Goal: Information Seeking & Learning: Check status

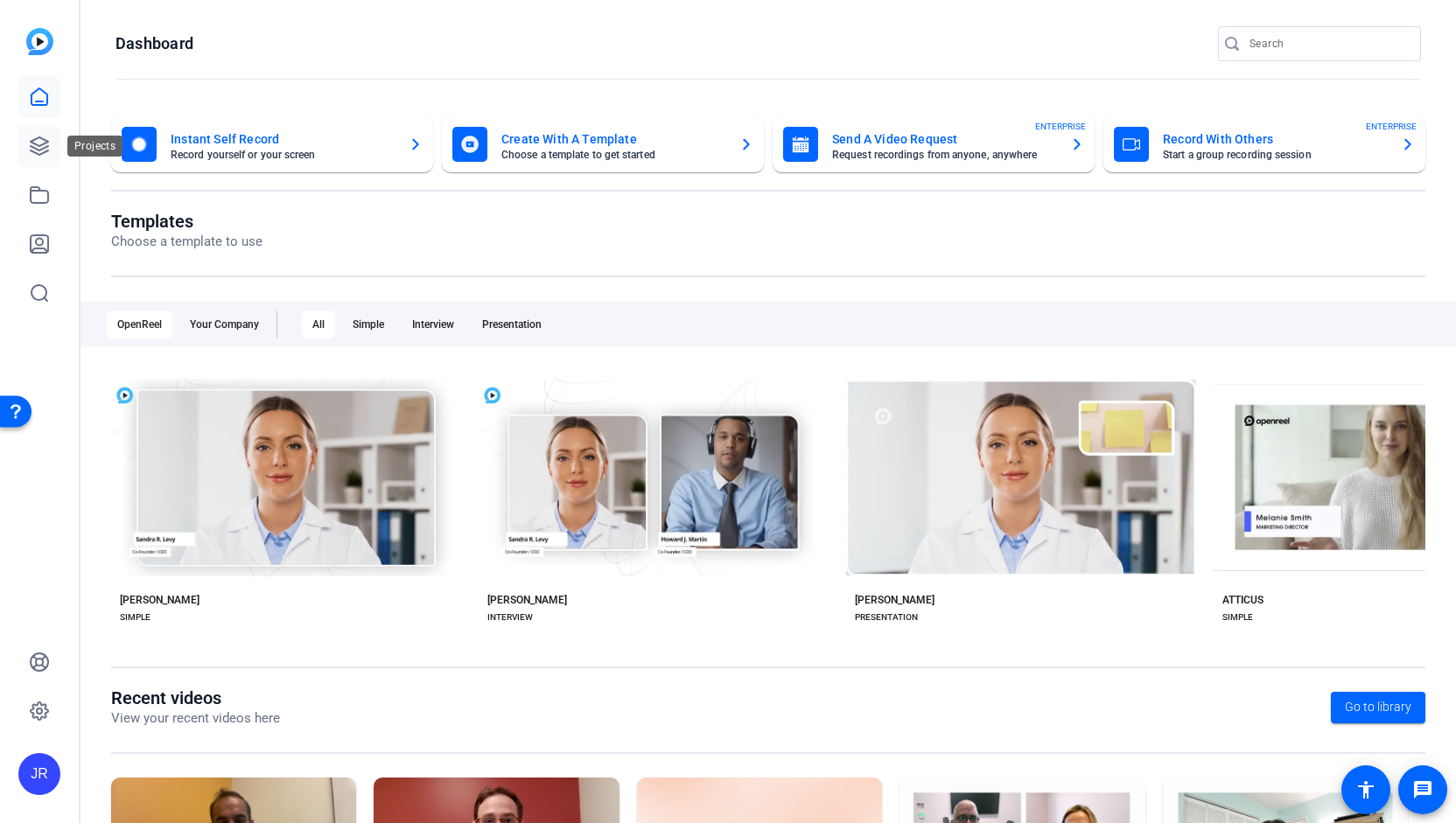
click at [51, 153] on link at bounding box center [39, 146] width 42 height 42
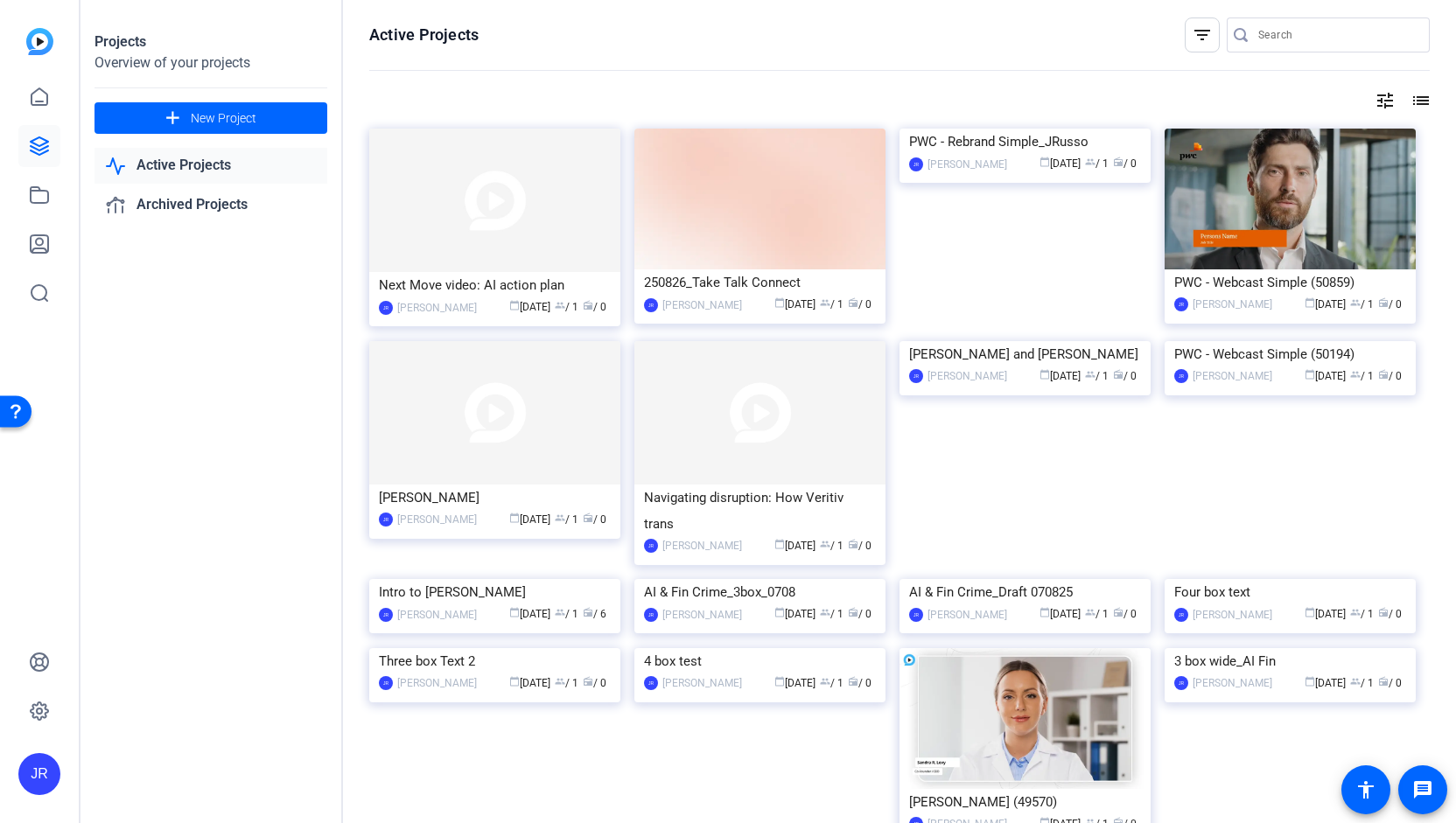
click at [1280, 43] on input "Search" at bounding box center [1337, 34] width 157 height 21
type input "cyber"
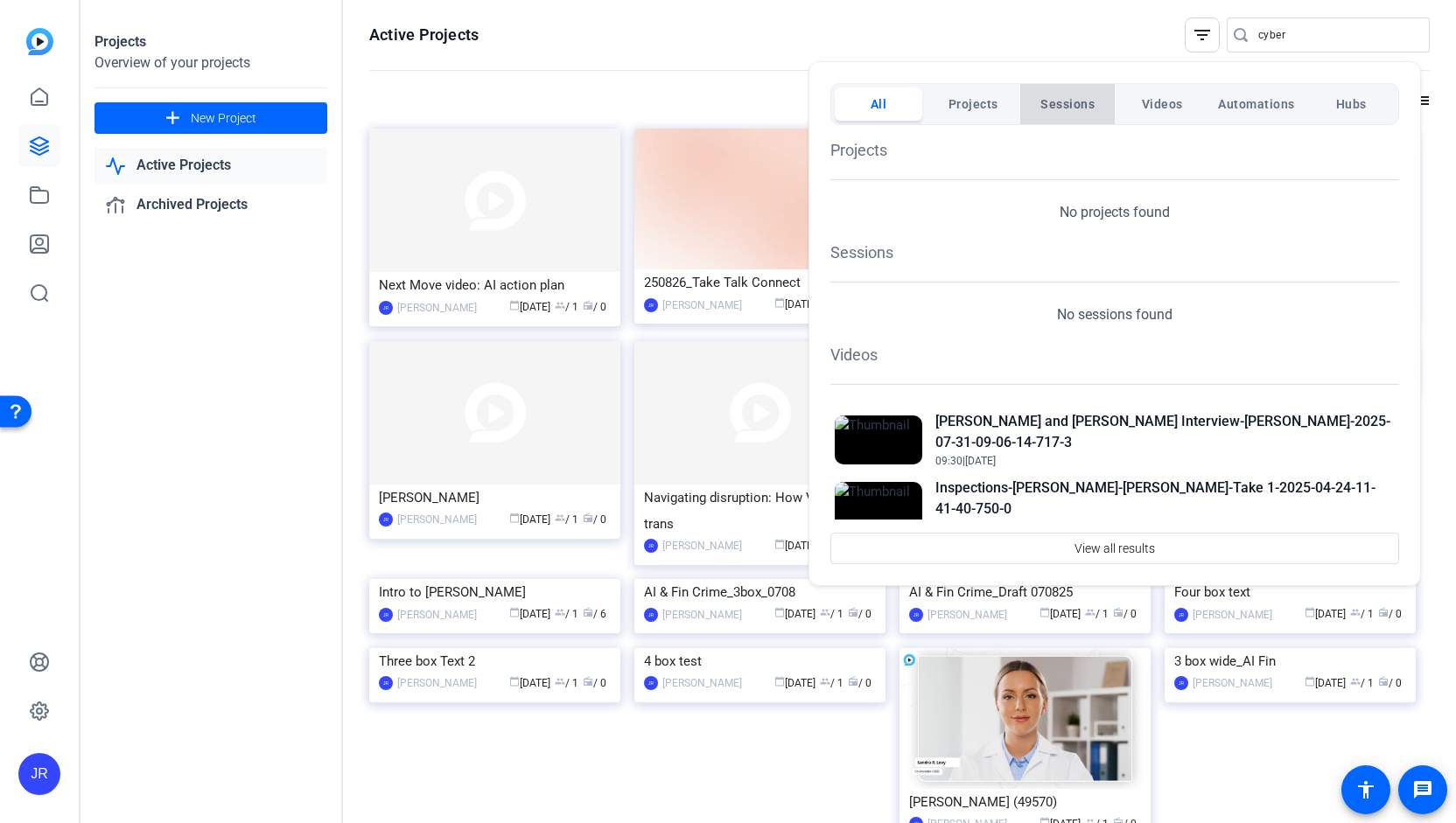
click at [1080, 91] on span "Sessions" at bounding box center [1067, 104] width 54 height 31
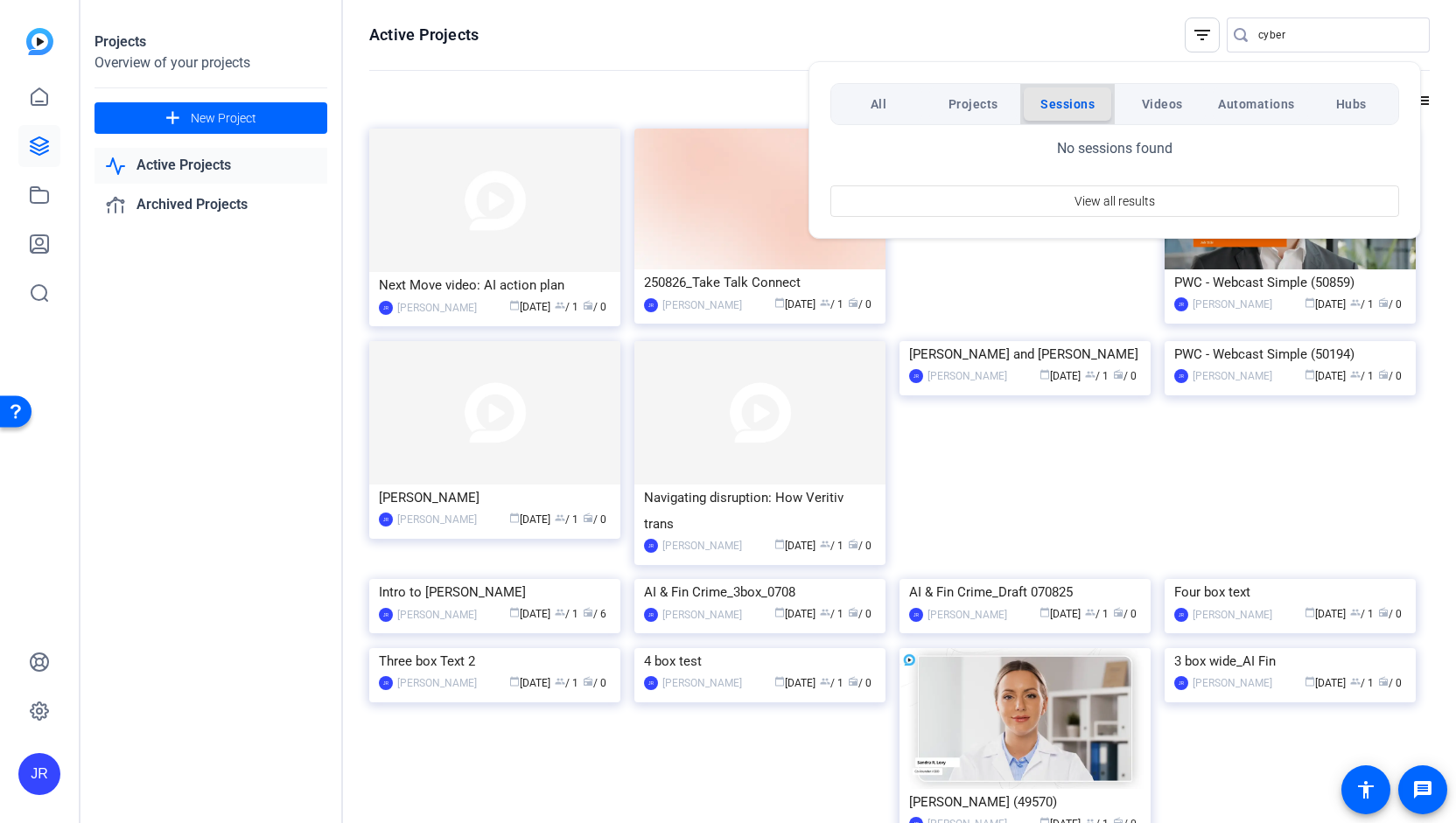
click at [1075, 99] on span "Sessions" at bounding box center [1067, 104] width 54 height 31
click at [1279, 32] on div at bounding box center [728, 412] width 1456 height 823
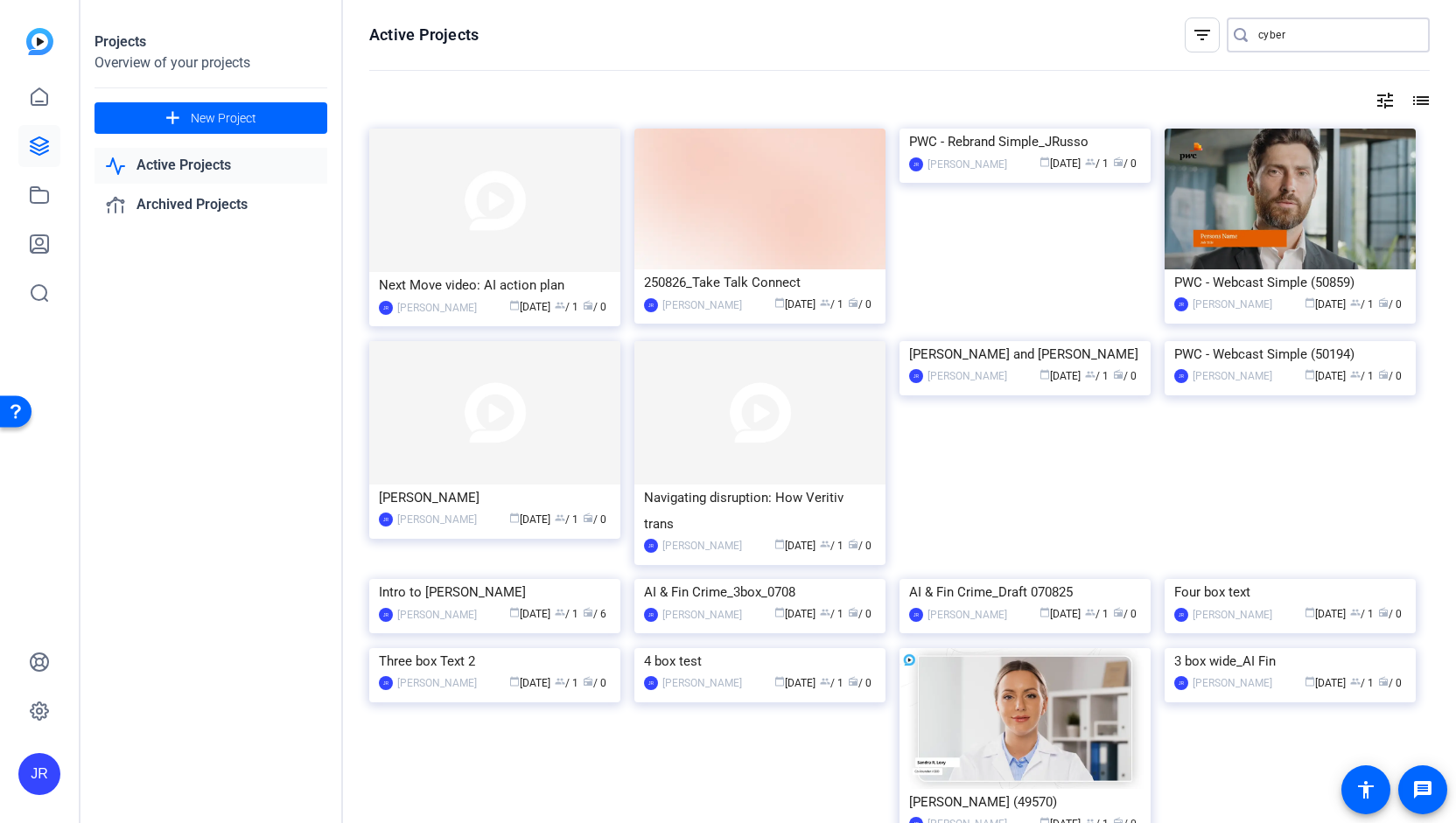
click at [1279, 32] on input "cyber" at bounding box center [1337, 34] width 157 height 21
click at [1201, 32] on mat-icon "filter_list" at bounding box center [1202, 34] width 21 height 21
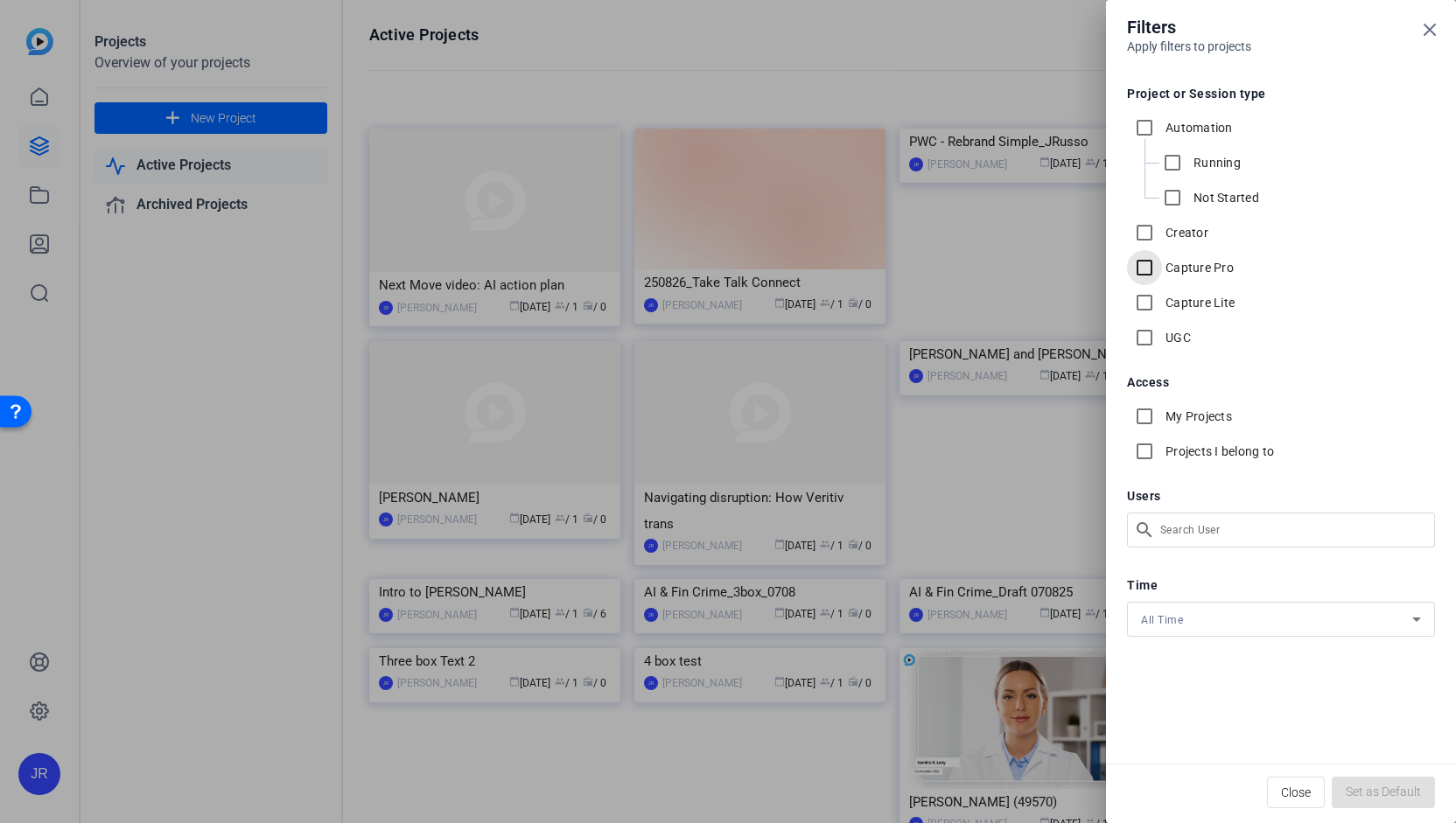
click at [1144, 265] on input "Capture Pro" at bounding box center [1144, 268] width 35 height 35
checkbox input "true"
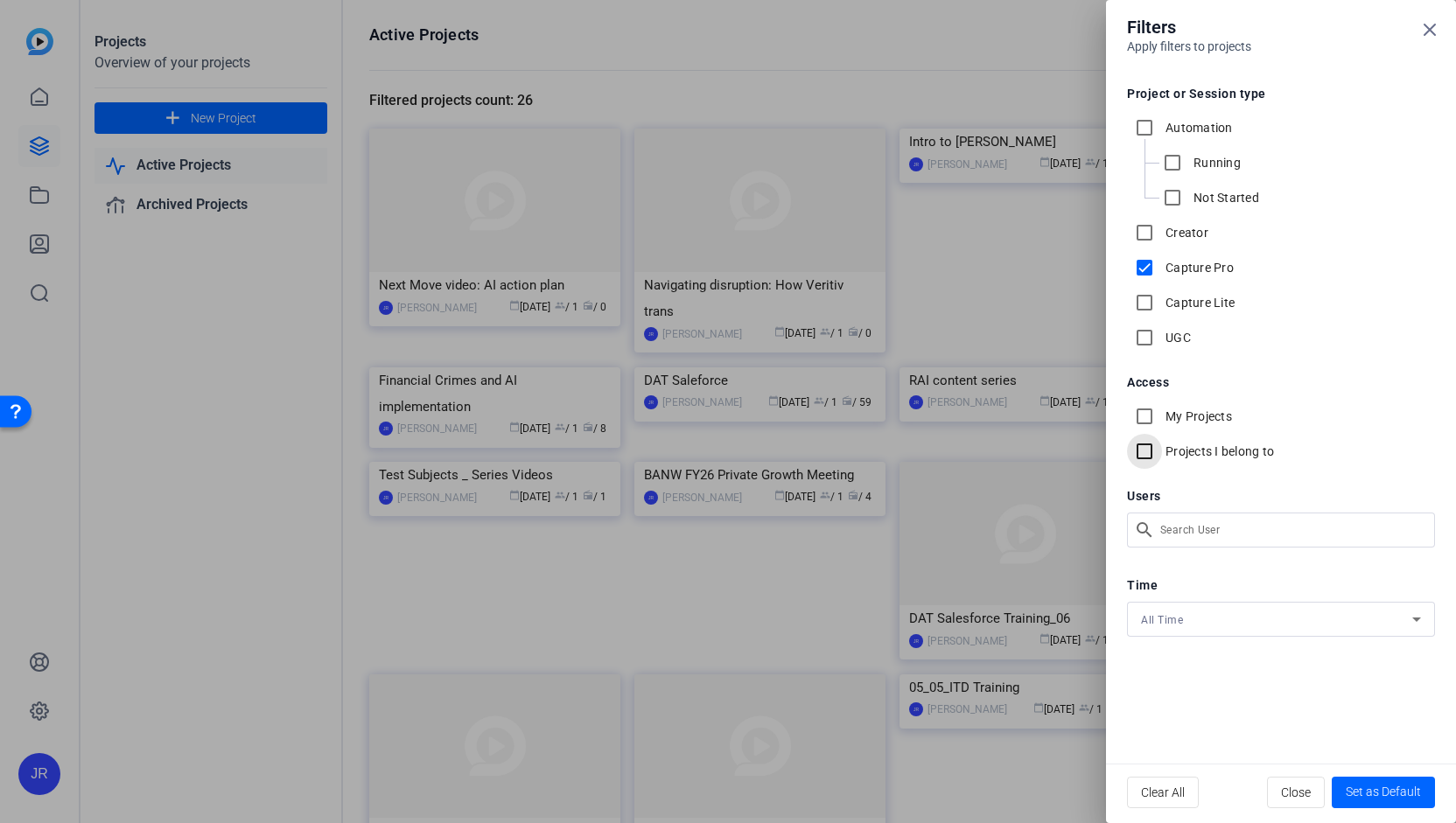
click at [1146, 454] on input "Projects I belong to" at bounding box center [1144, 452] width 35 height 35
checkbox input "true"
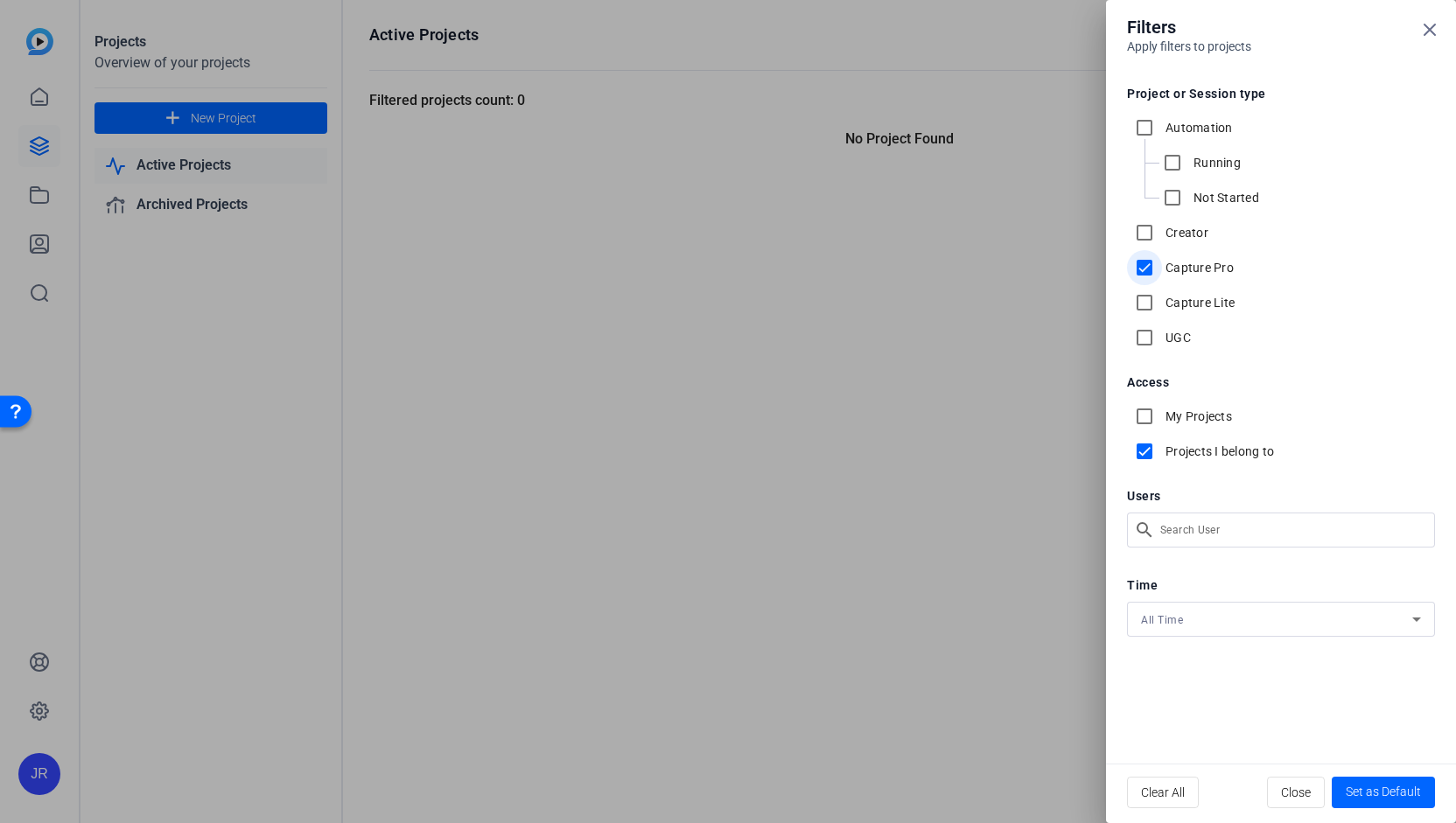
click at [1147, 268] on input "Capture Pro" at bounding box center [1144, 268] width 35 height 35
checkbox input "false"
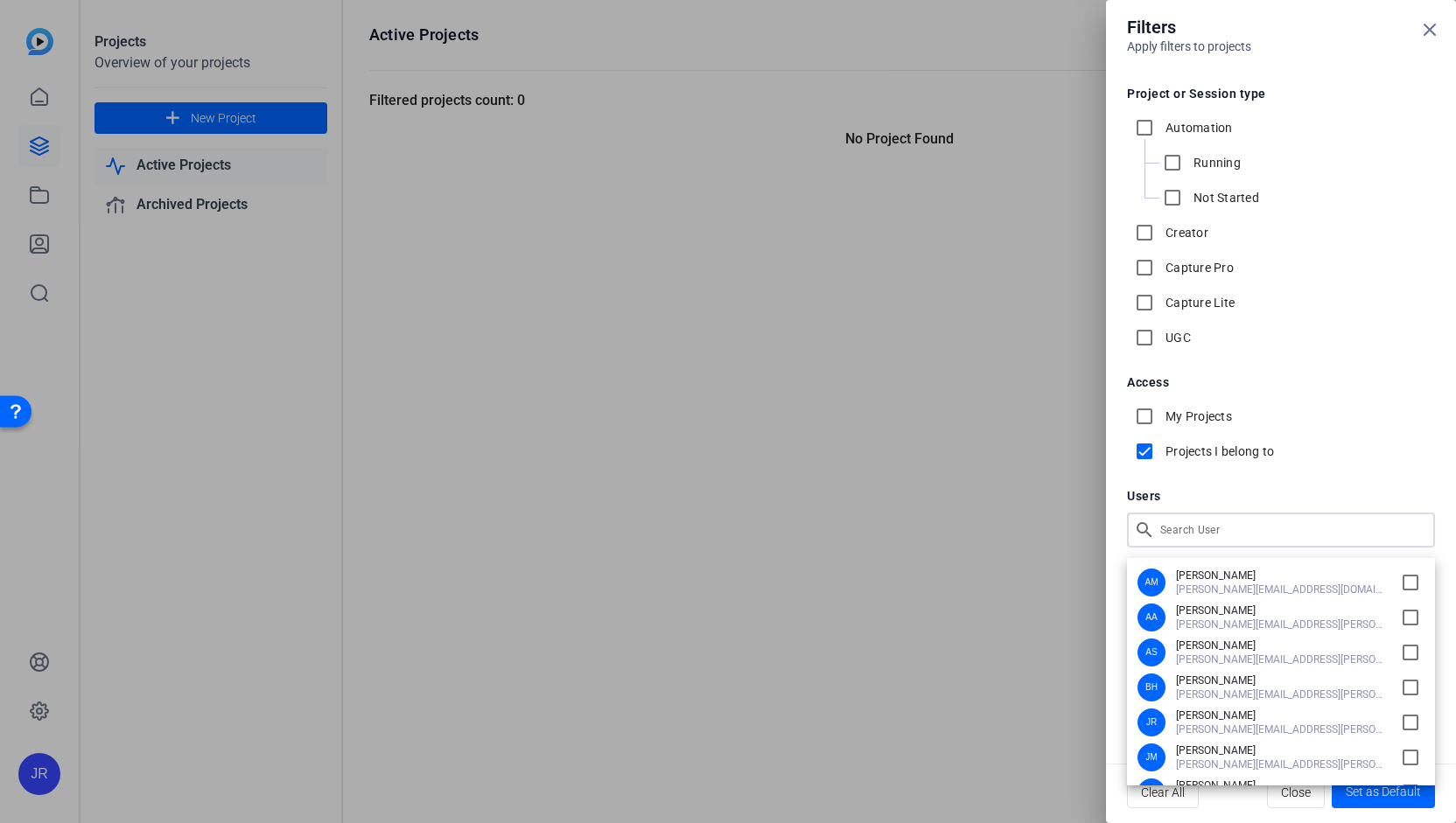
click at [1188, 520] on div "Filters Apply filters to projects Project or Session type Automation Running No…" at bounding box center [728, 412] width 1456 height 823
click at [1406, 582] on input "checkbox" at bounding box center [1410, 583] width 28 height 28
checkbox input "true"
click at [1144, 453] on div at bounding box center [728, 412] width 1456 height 823
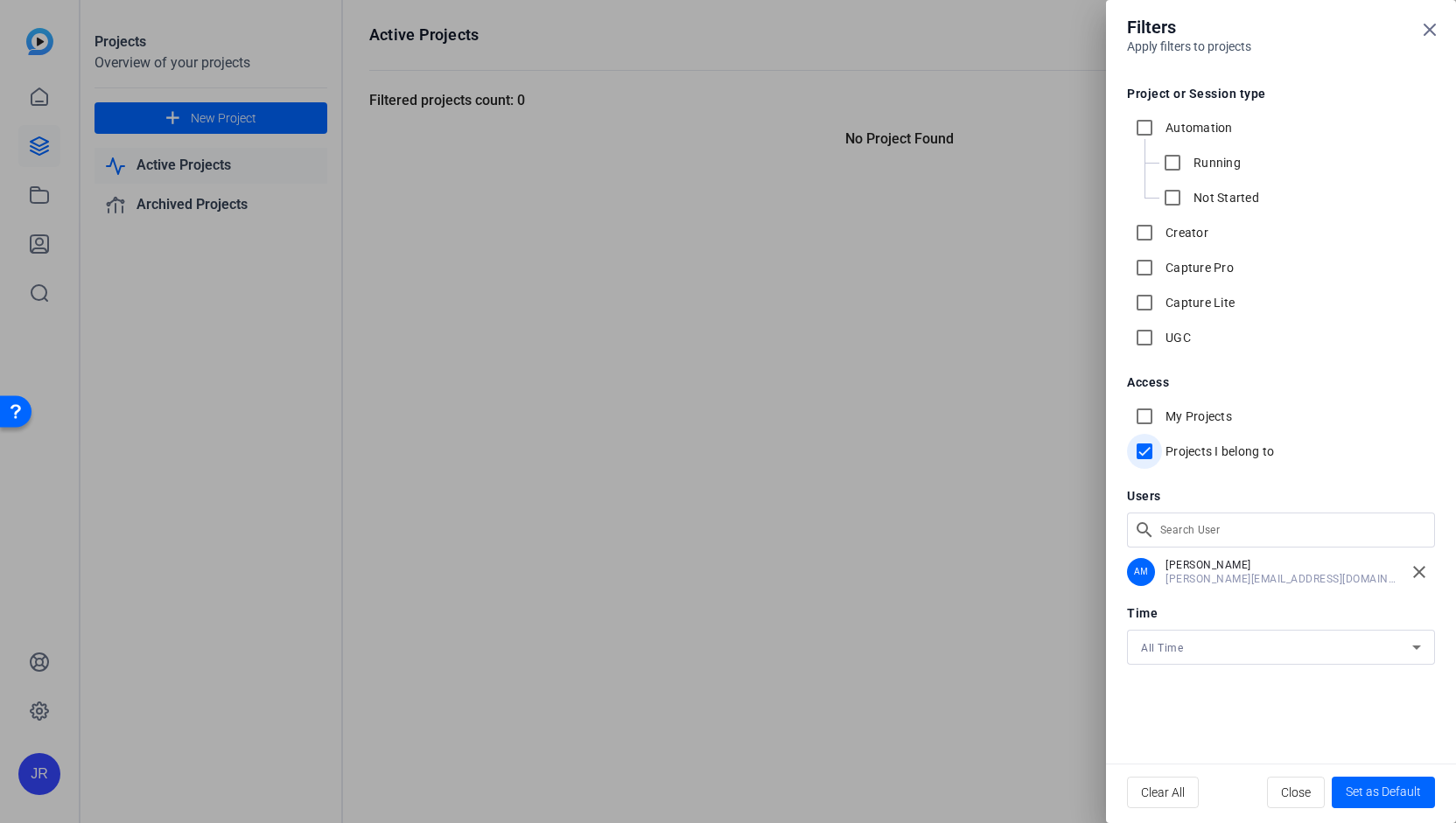
click at [1144, 453] on input "Projects I belong to" at bounding box center [1144, 452] width 35 height 35
checkbox input "false"
click at [1176, 654] on div "All Time" at bounding box center [1276, 647] width 271 height 22
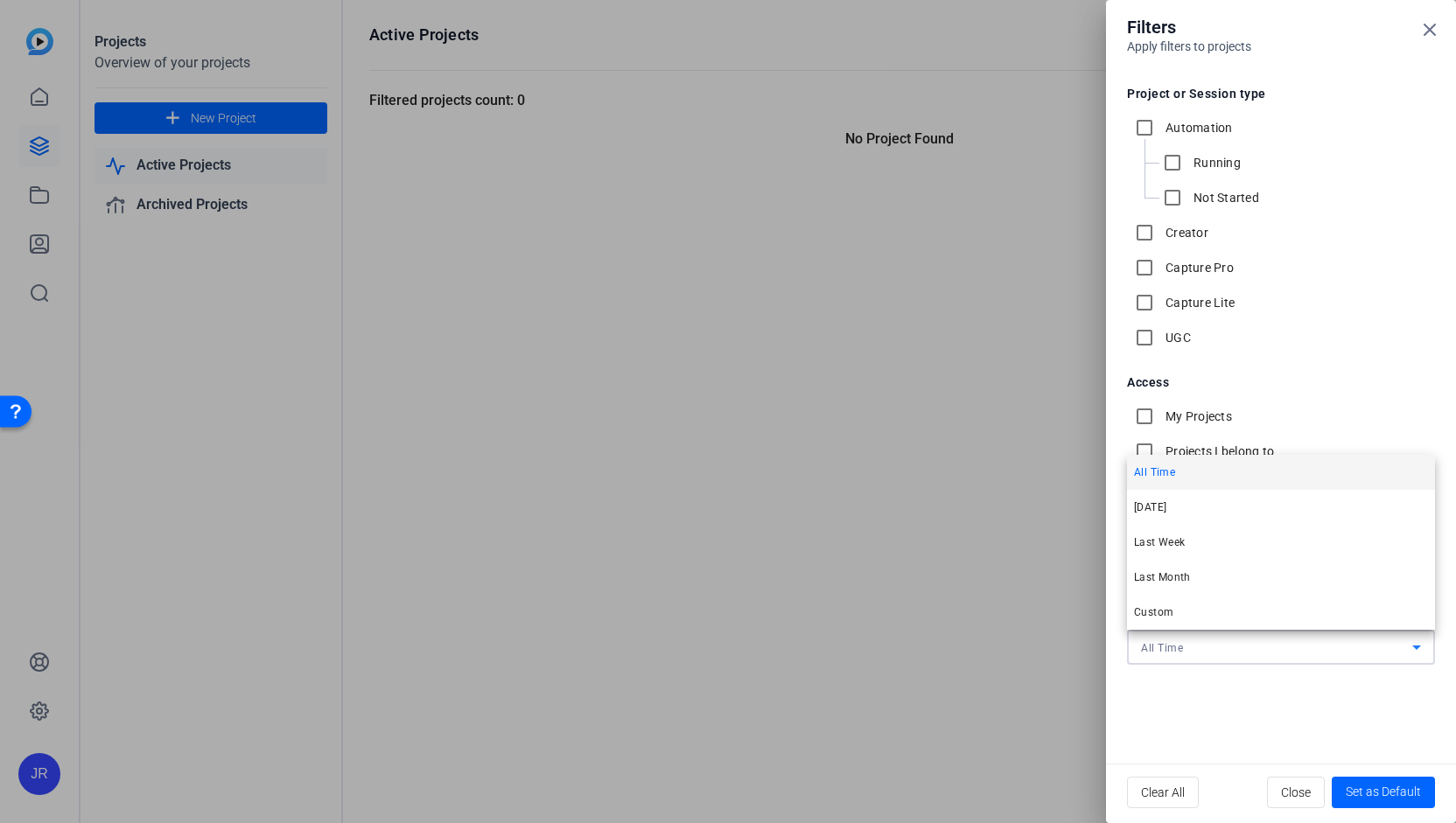
click at [1176, 654] on div at bounding box center [728, 412] width 1456 height 823
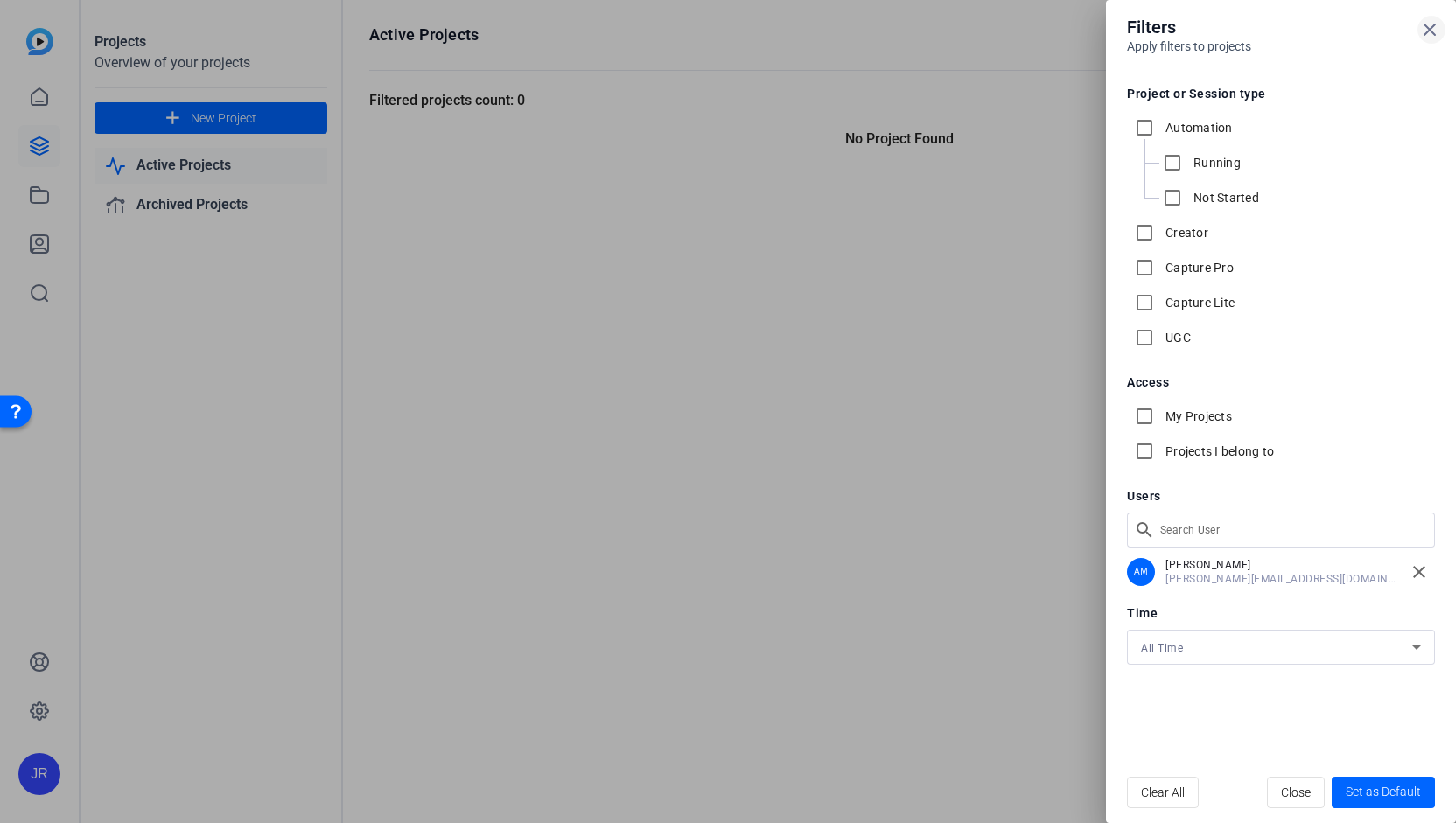
click at [1433, 30] on icon at bounding box center [1429, 29] width 21 height 21
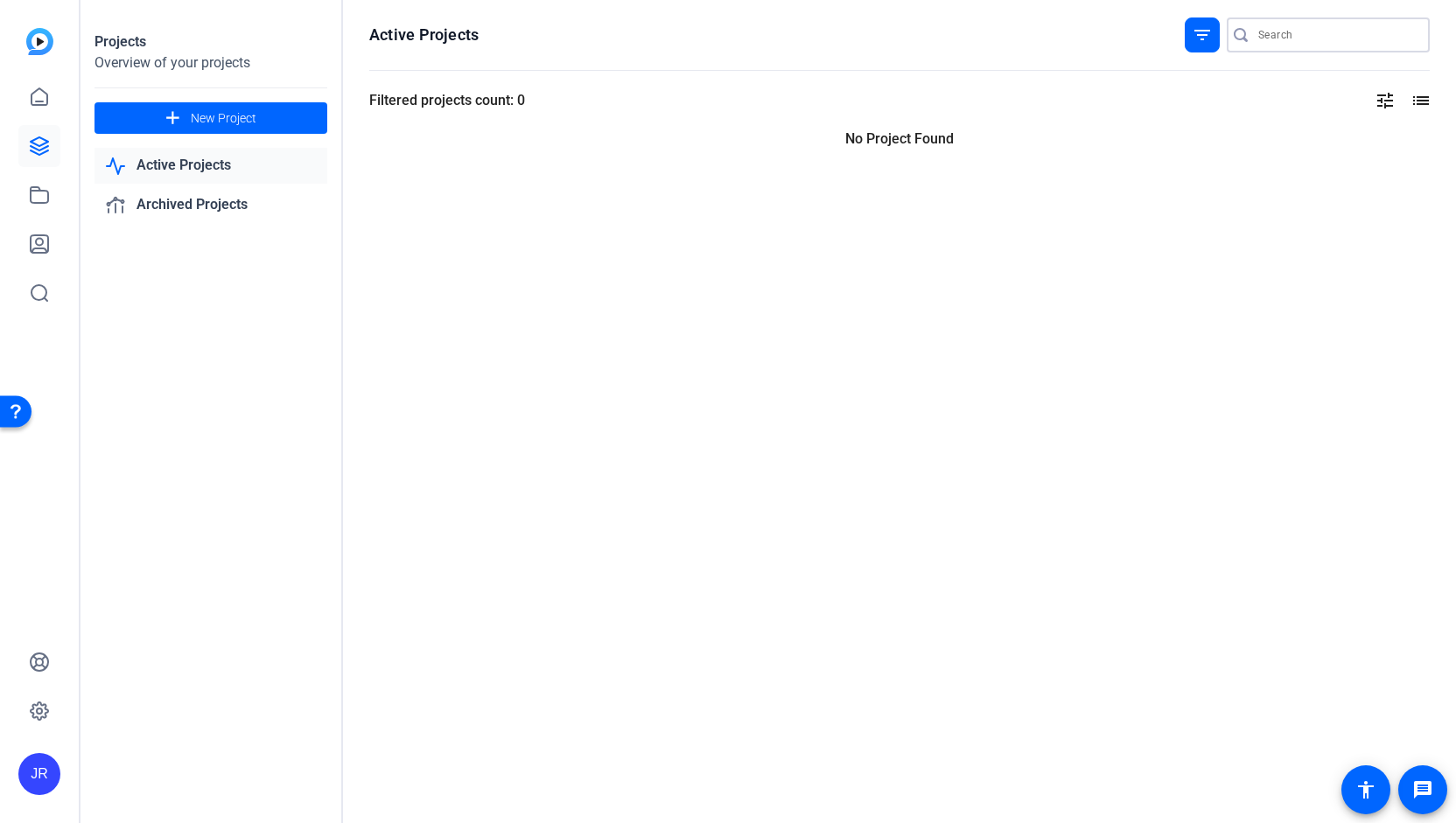
click at [1263, 32] on input "Search" at bounding box center [1337, 34] width 157 height 21
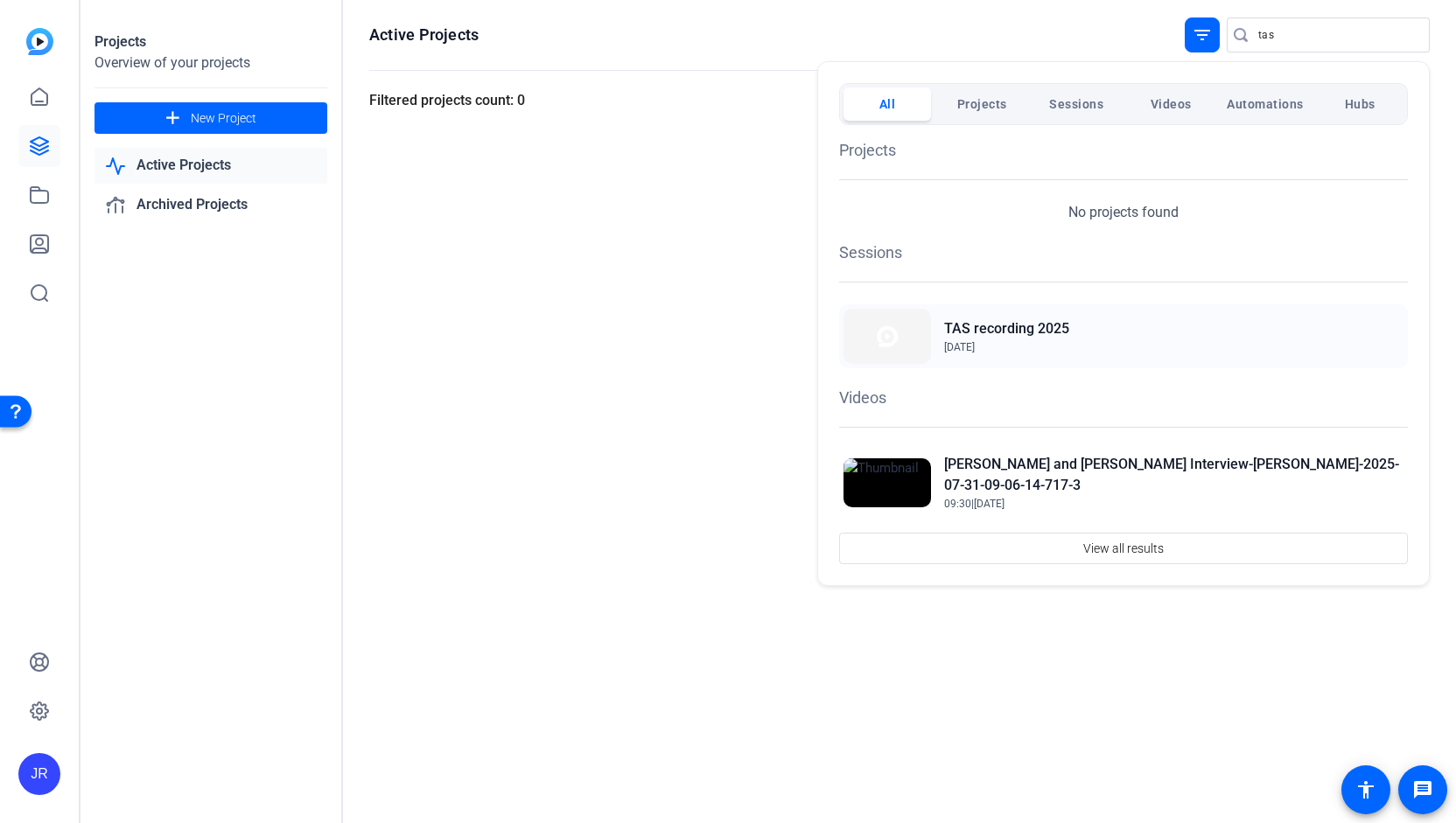
click at [993, 332] on h2 "TAS recording 2025" at bounding box center [1006, 328] width 125 height 21
click at [989, 100] on span "Projects" at bounding box center [982, 104] width 50 height 31
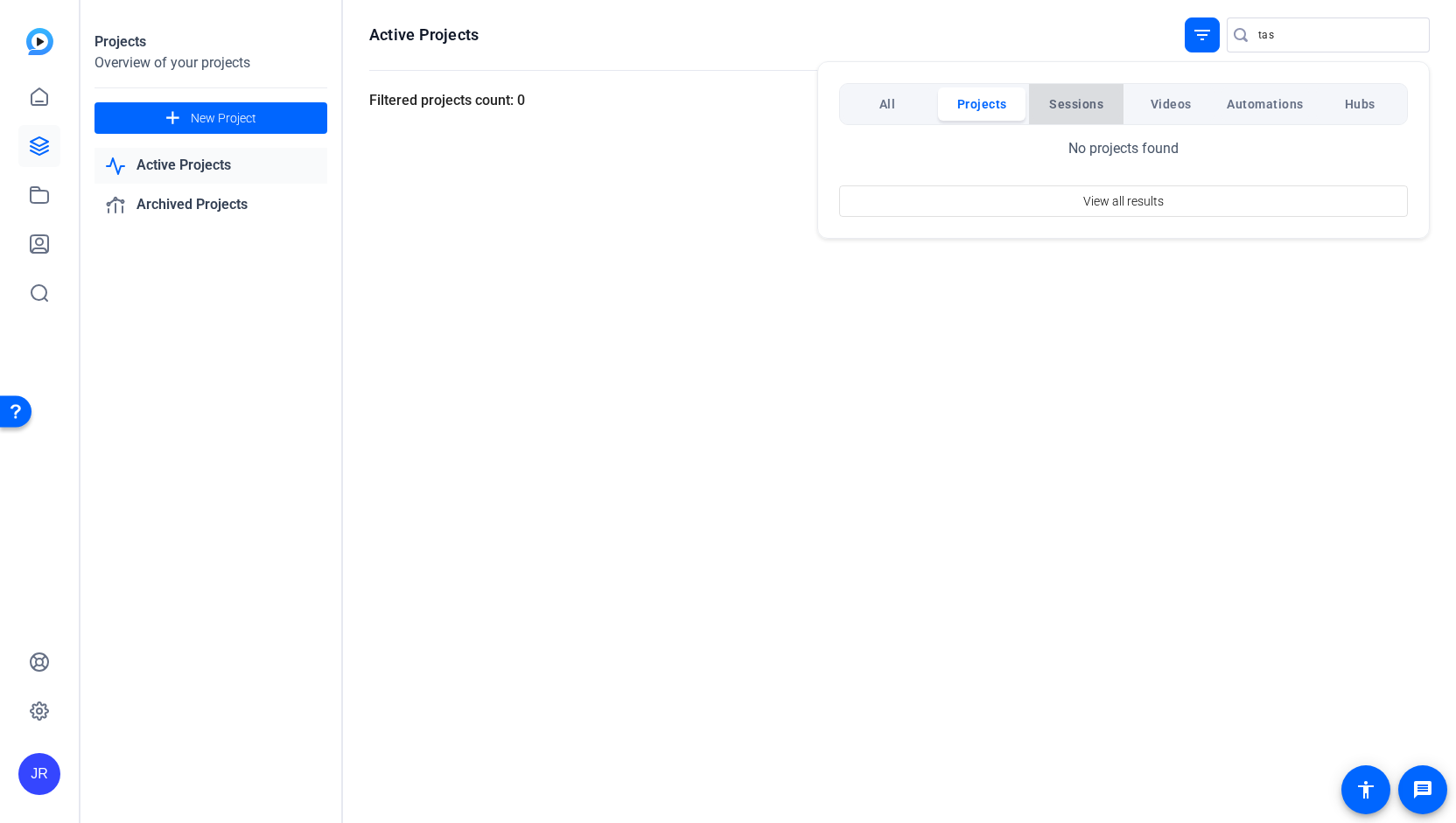
click at [1078, 97] on span "Sessions" at bounding box center [1076, 104] width 54 height 31
click at [1185, 109] on span "Videos" at bounding box center [1171, 104] width 41 height 31
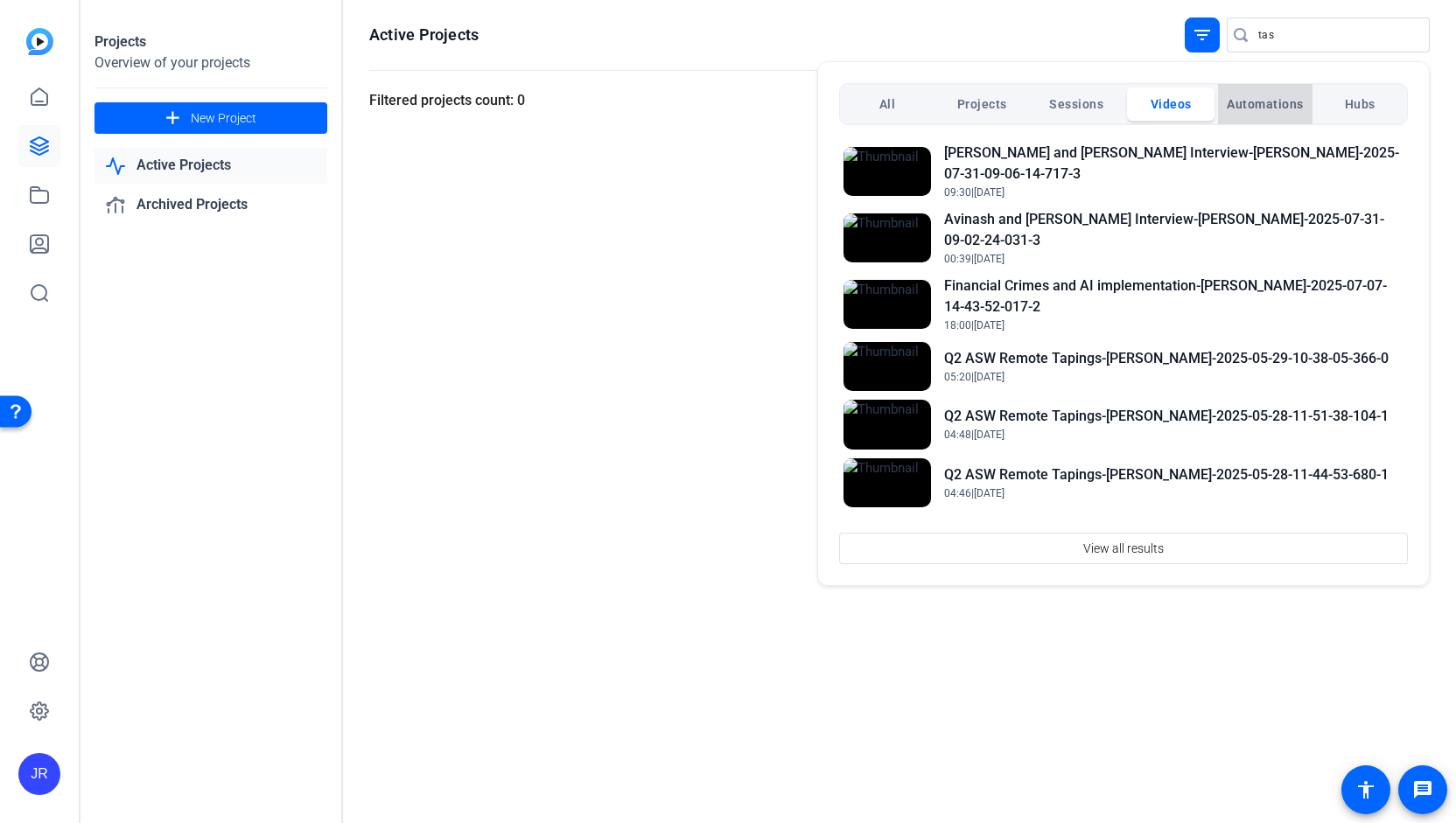
click at [1269, 103] on span "Automations" at bounding box center [1264, 104] width 77 height 31
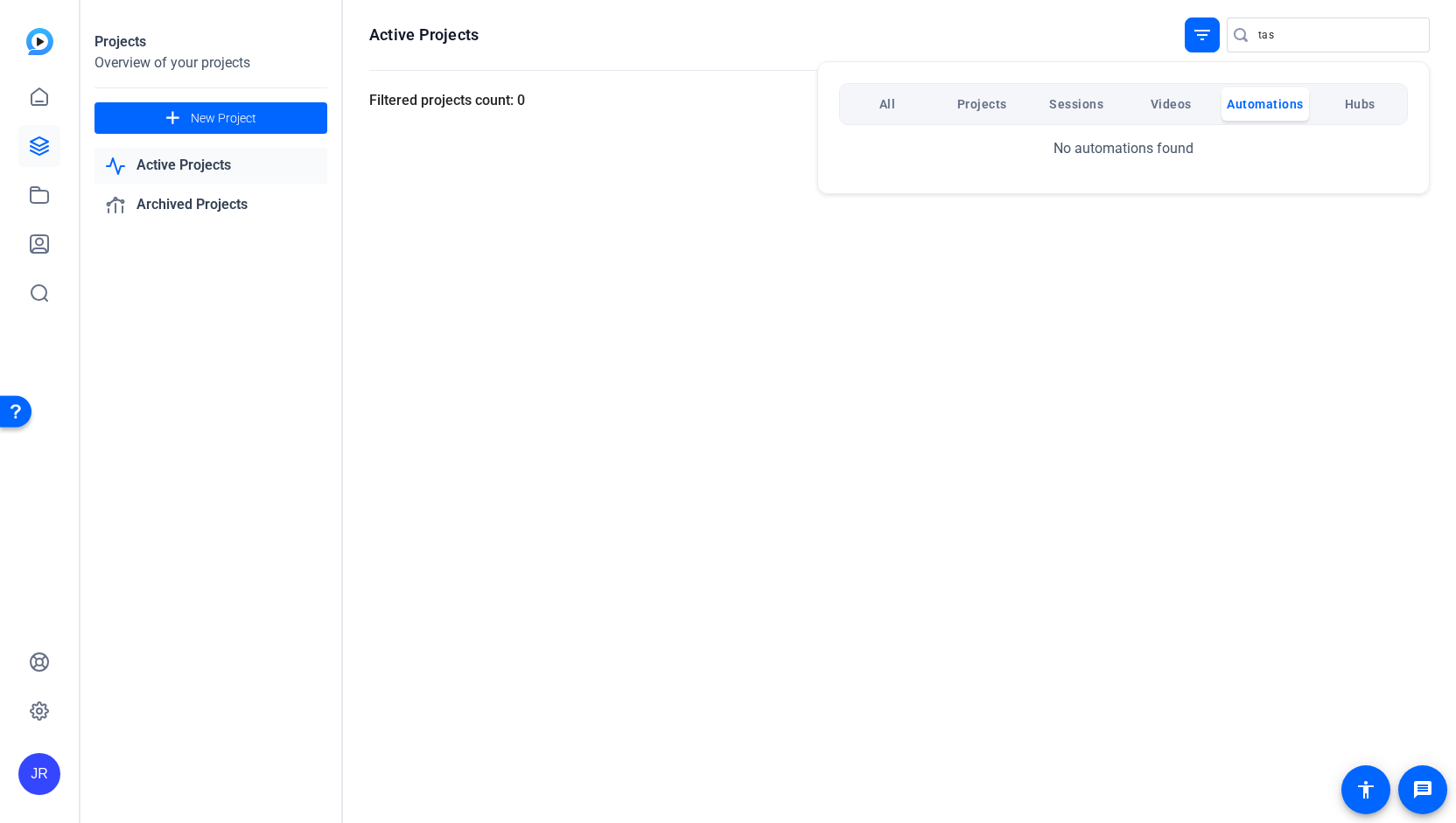
click at [1288, 34] on div at bounding box center [728, 412] width 1456 height 823
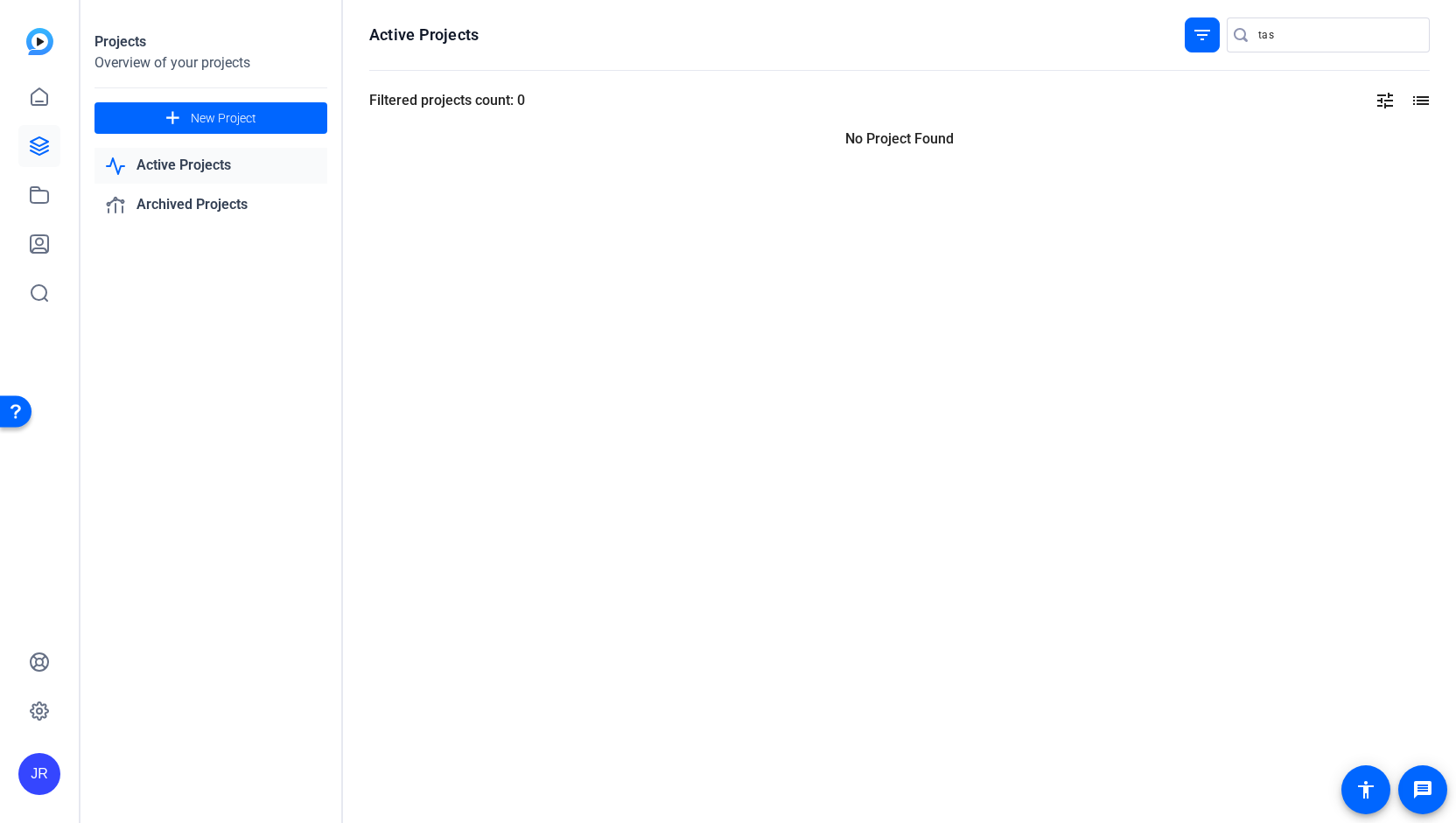
click at [1288, 34] on input "tas" at bounding box center [1337, 34] width 157 height 21
type input "t"
click at [30, 195] on icon at bounding box center [39, 195] width 18 height 16
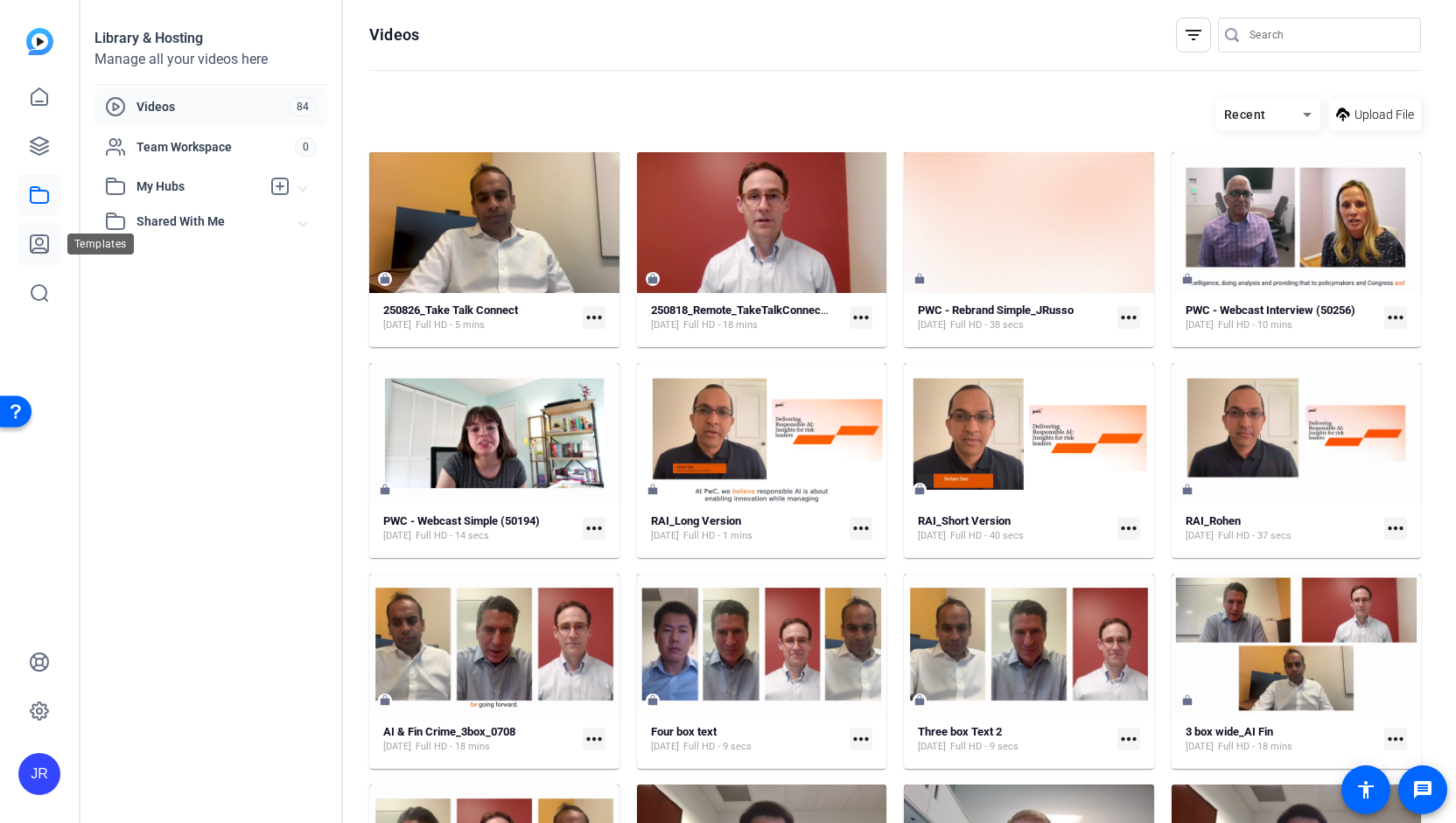
click at [38, 241] on icon at bounding box center [39, 243] width 21 height 21
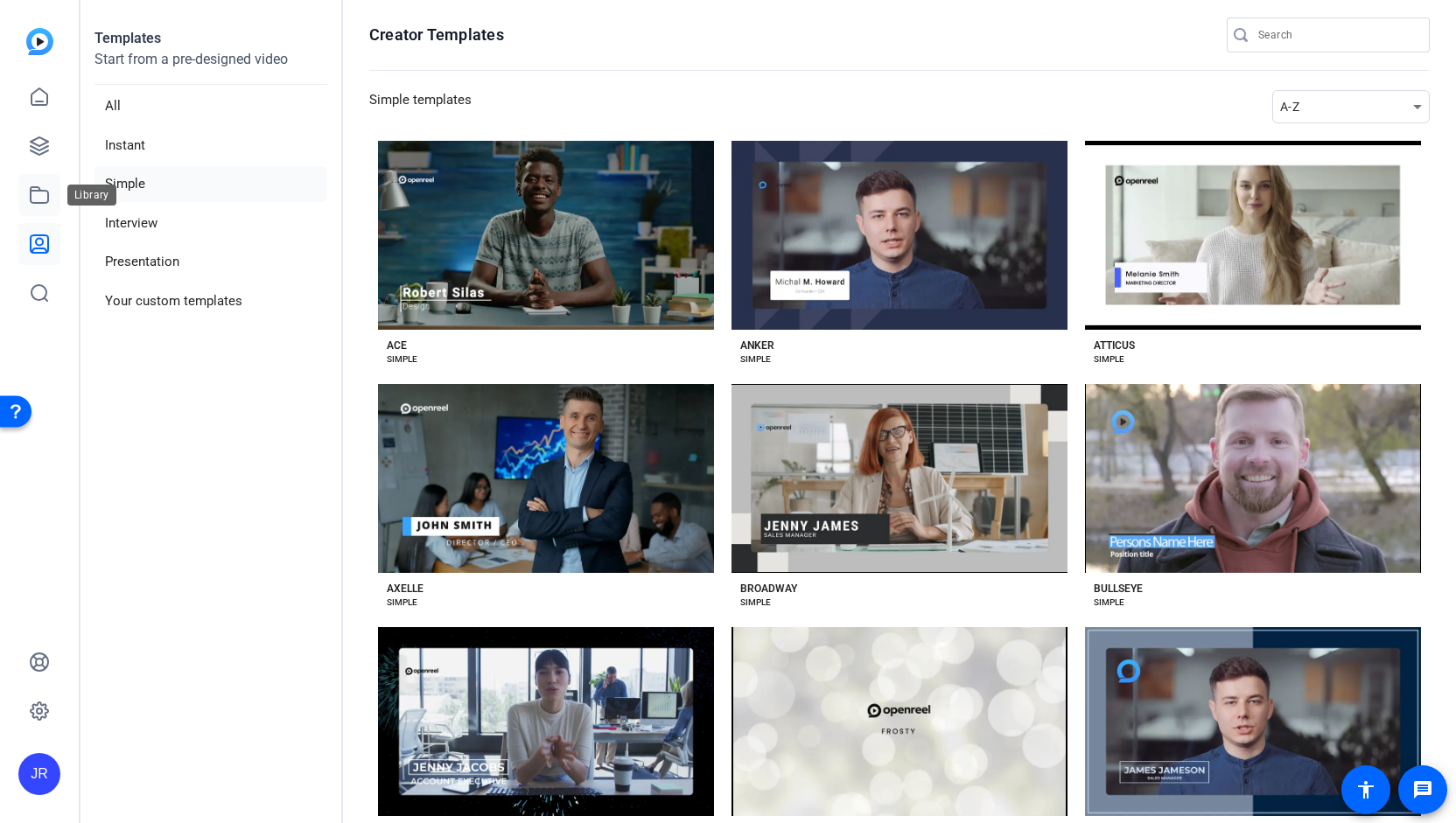
click at [42, 195] on icon at bounding box center [39, 195] width 21 height 21
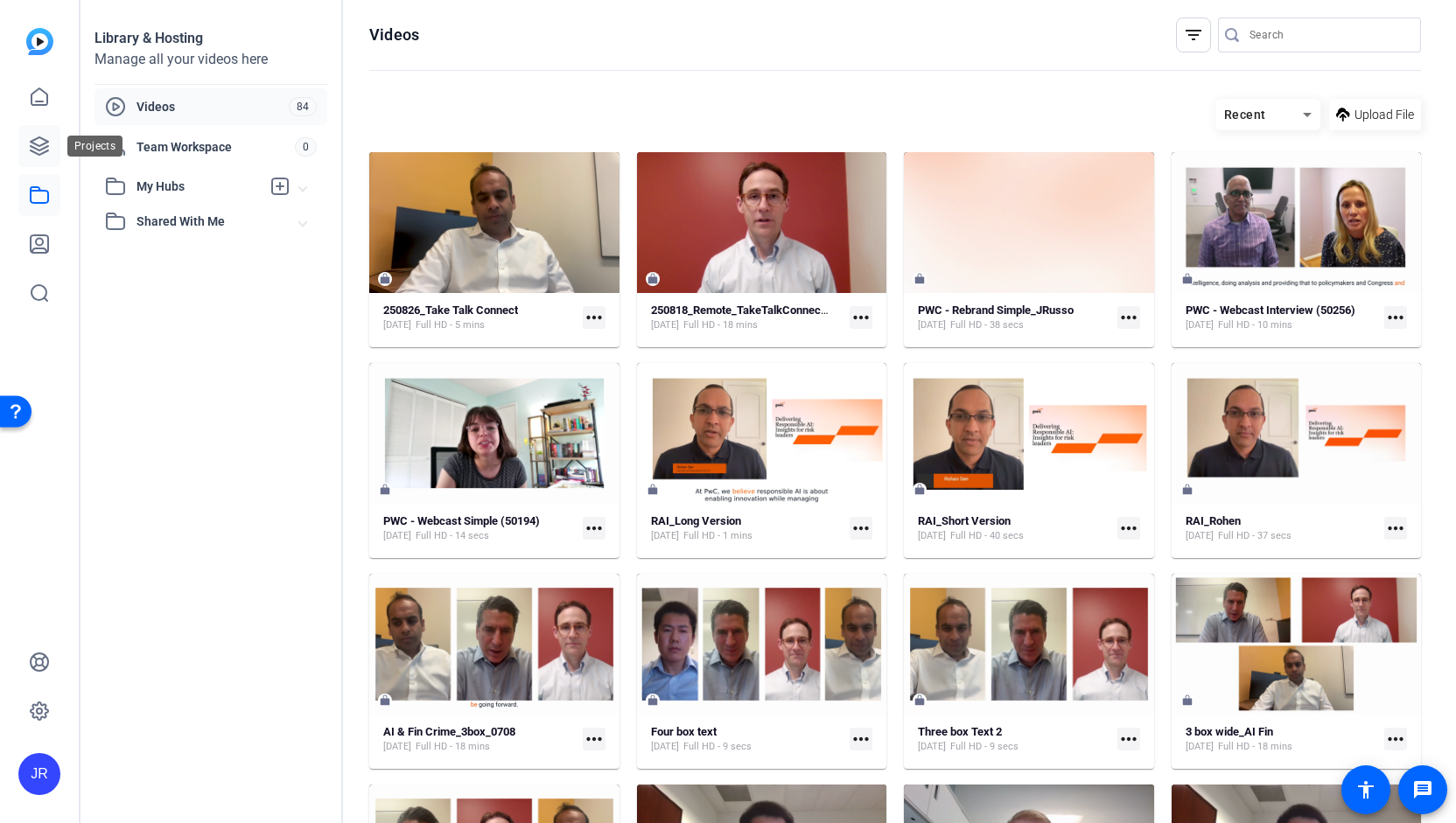
click at [46, 154] on icon at bounding box center [39, 146] width 21 height 21
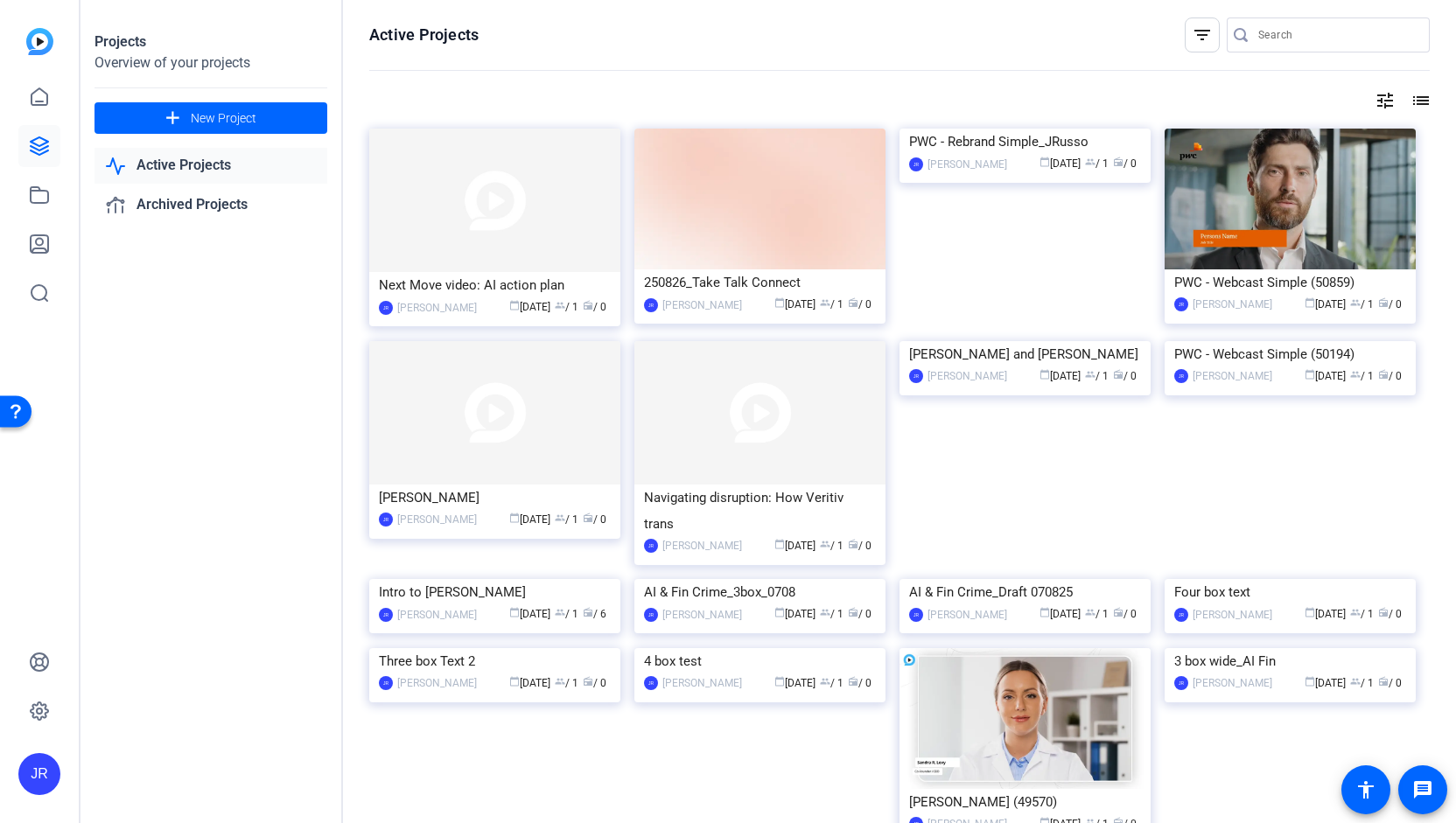
click at [1270, 22] on div at bounding box center [1337, 35] width 157 height 35
type input "tas"
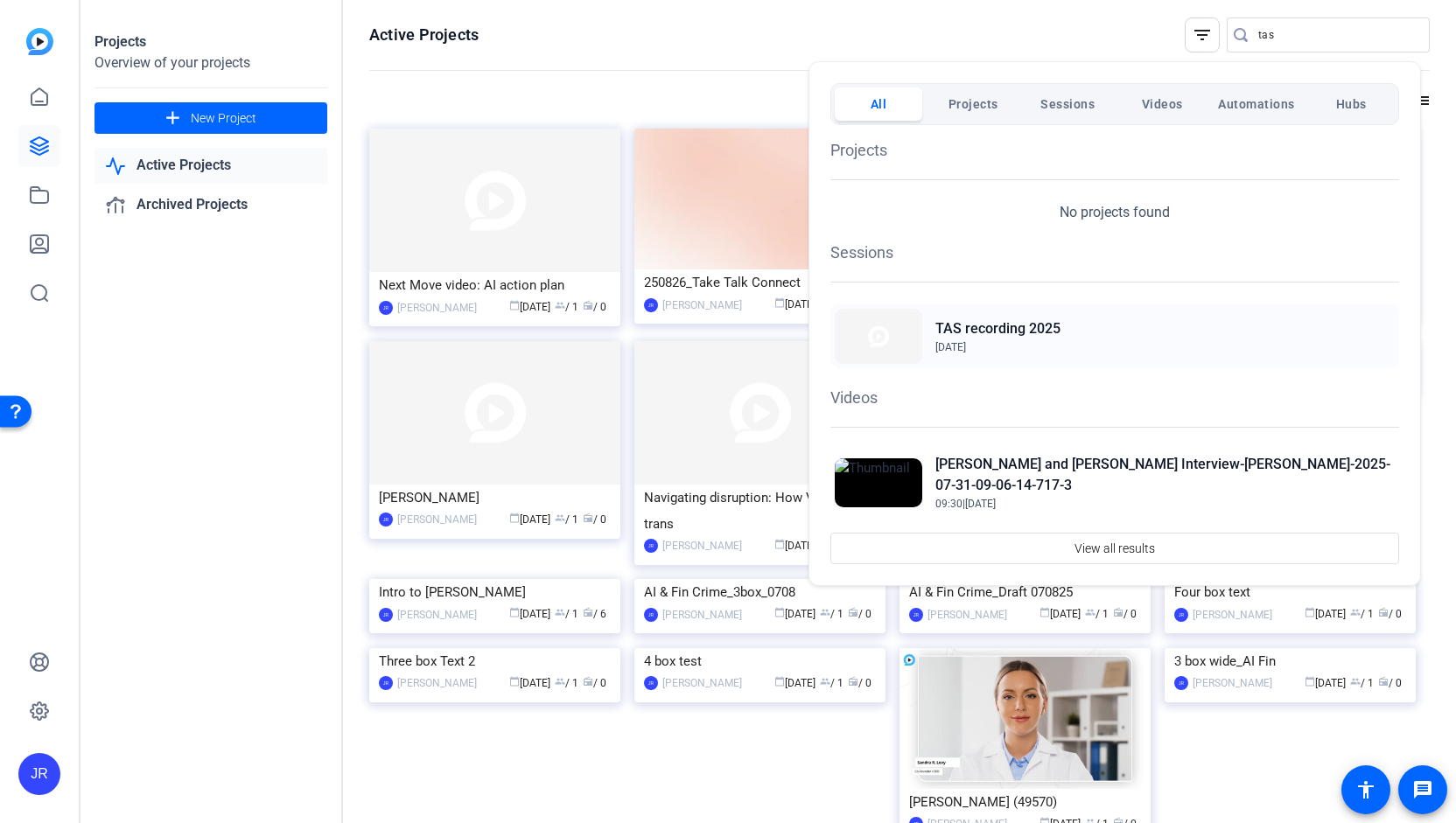
click at [1022, 345] on span "[DATE]" at bounding box center [998, 347] width 125 height 16
click at [1016, 339] on span "[DATE]" at bounding box center [998, 347] width 125 height 16
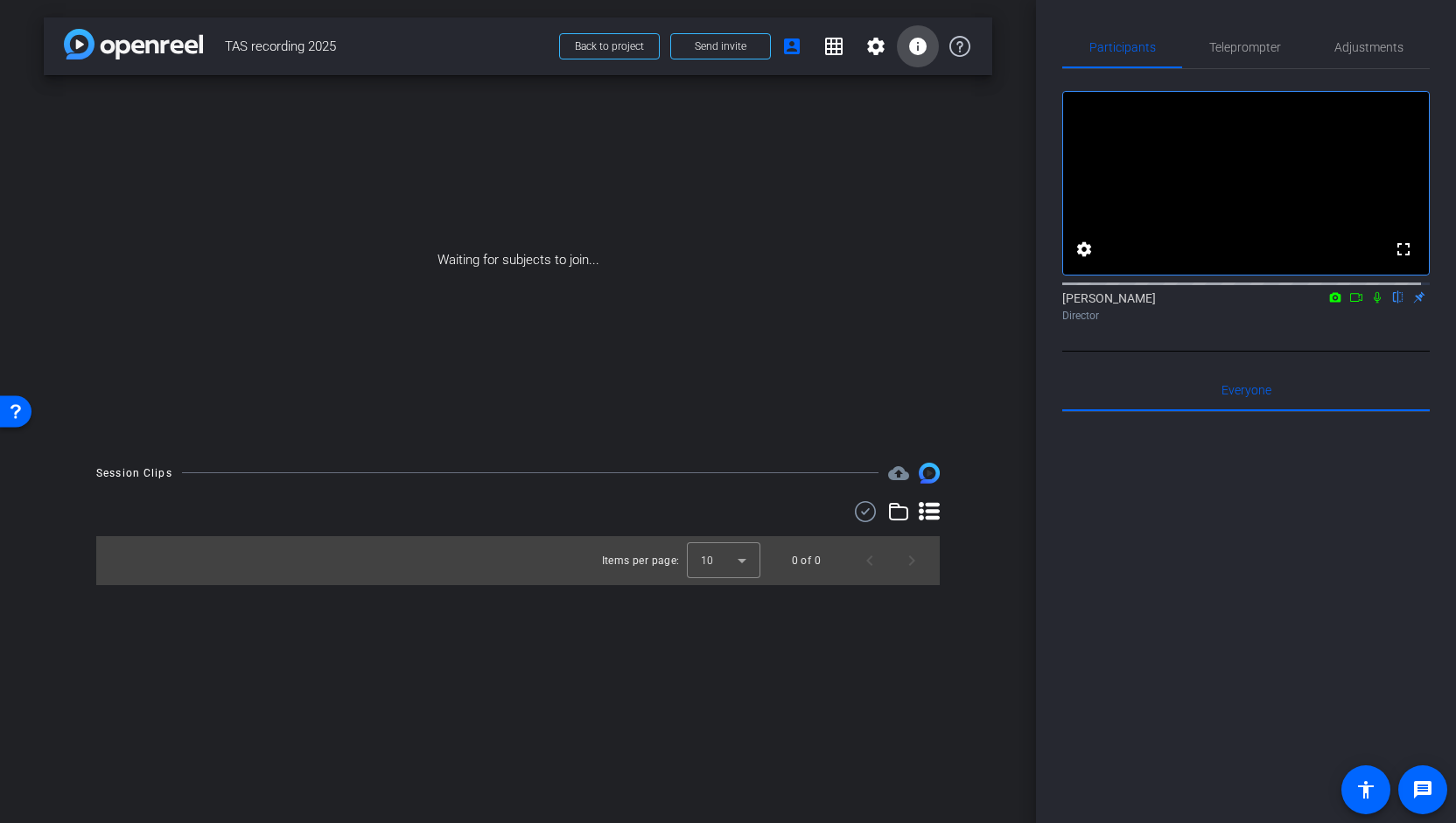
click at [922, 48] on mat-icon "info" at bounding box center [917, 46] width 21 height 21
